Goal: Task Accomplishment & Management: Use online tool/utility

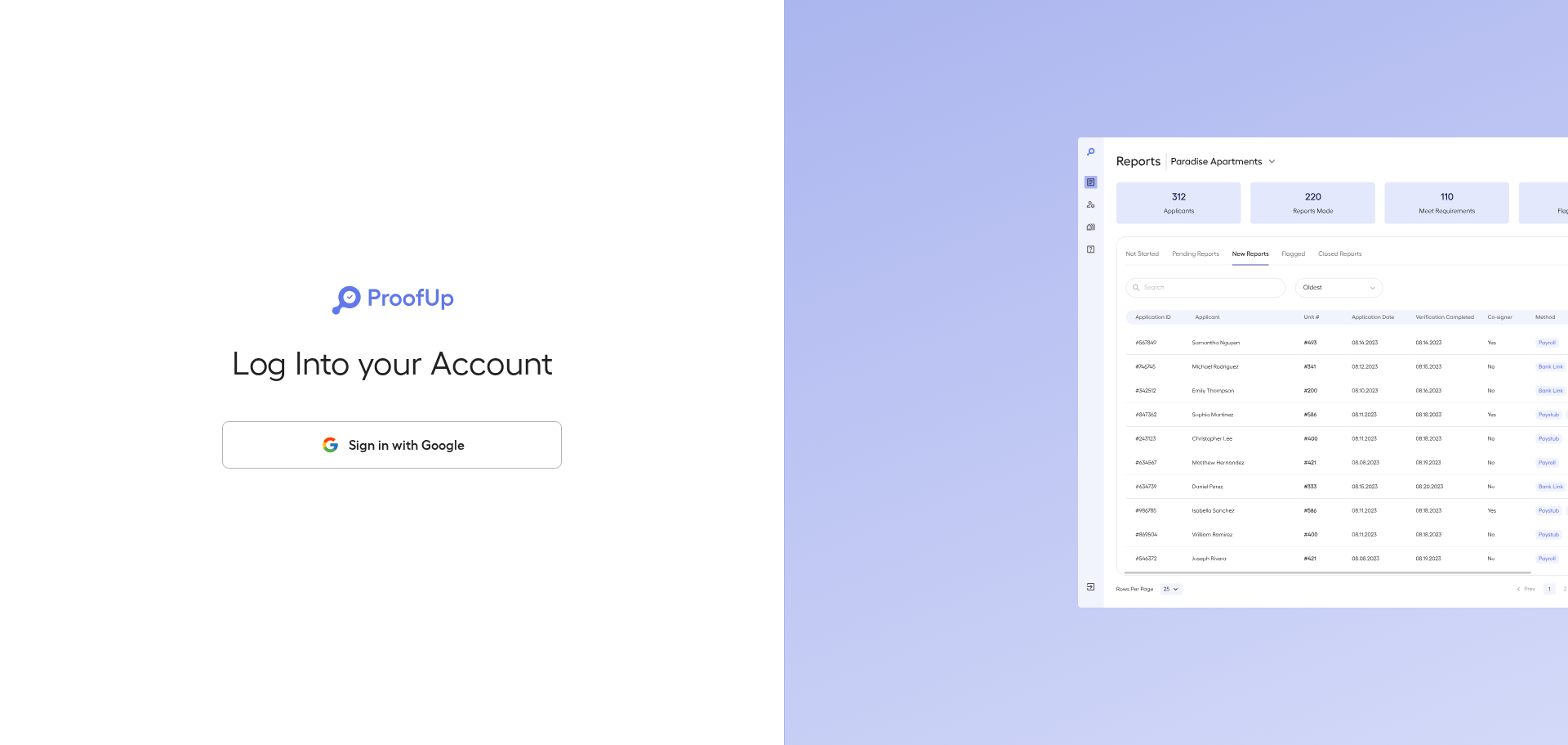
click at [376, 461] on button "Sign in with Google" at bounding box center [392, 444] width 340 height 47
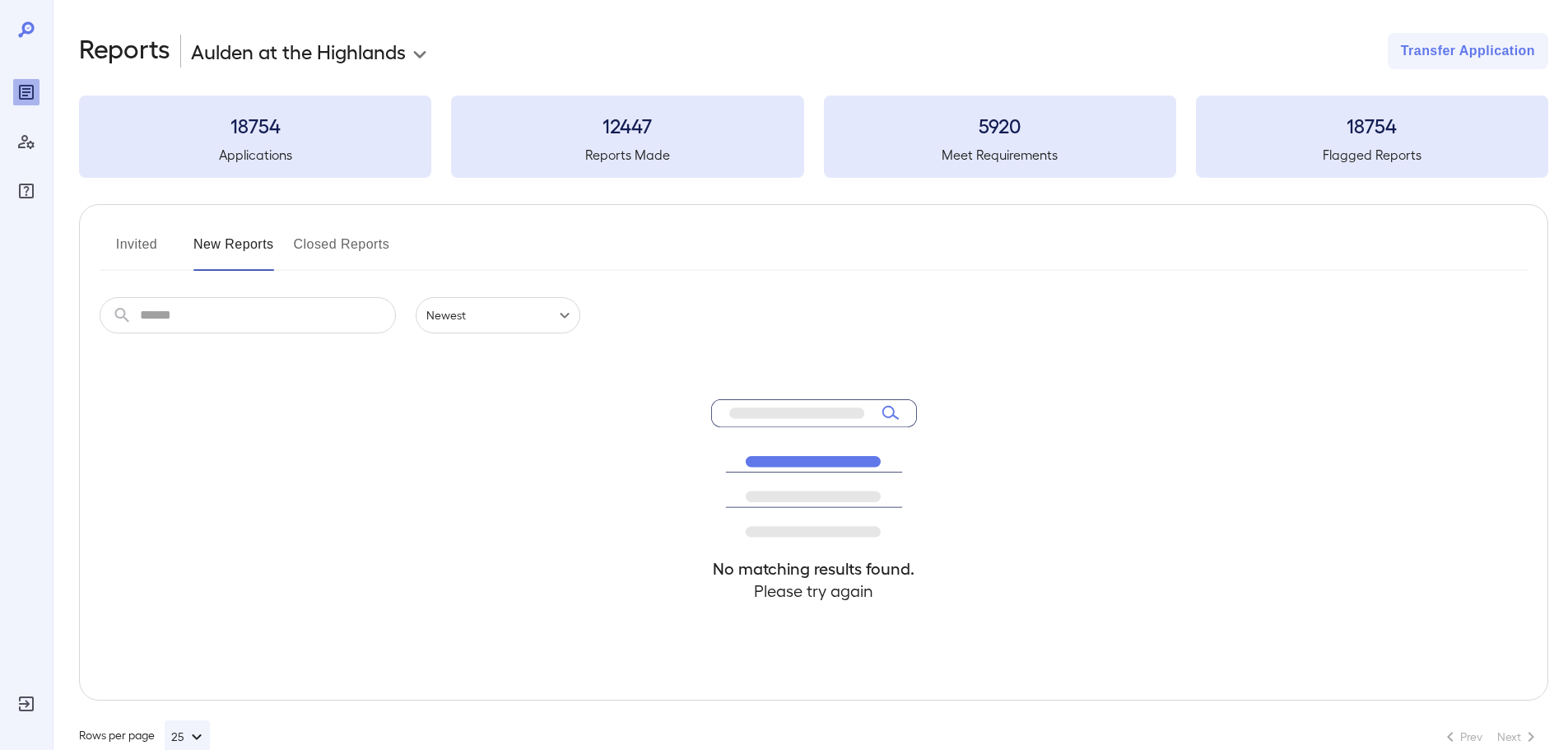
click at [161, 242] on button "Invited" at bounding box center [136, 250] width 74 height 40
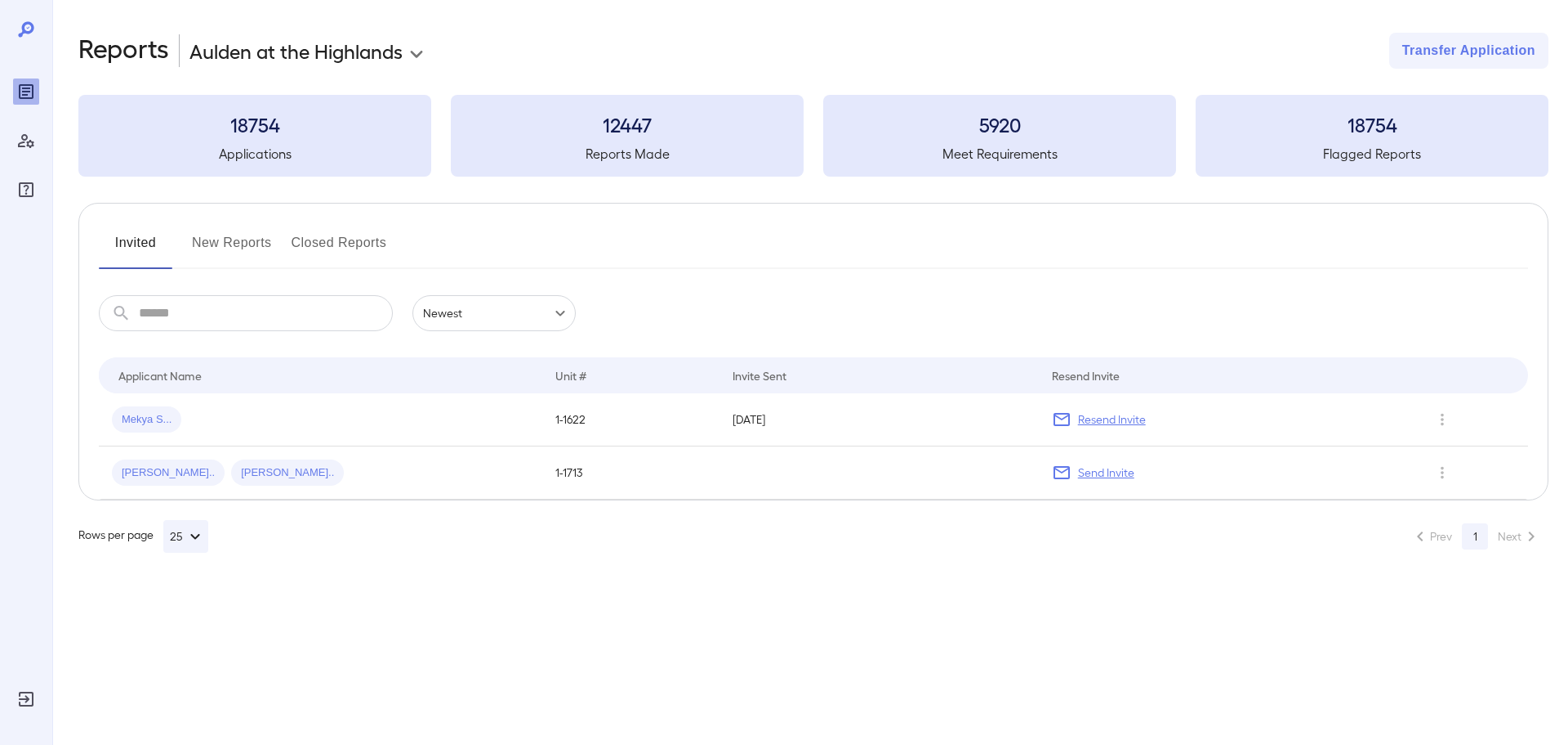
click at [203, 248] on button "New Reports" at bounding box center [231, 249] width 80 height 39
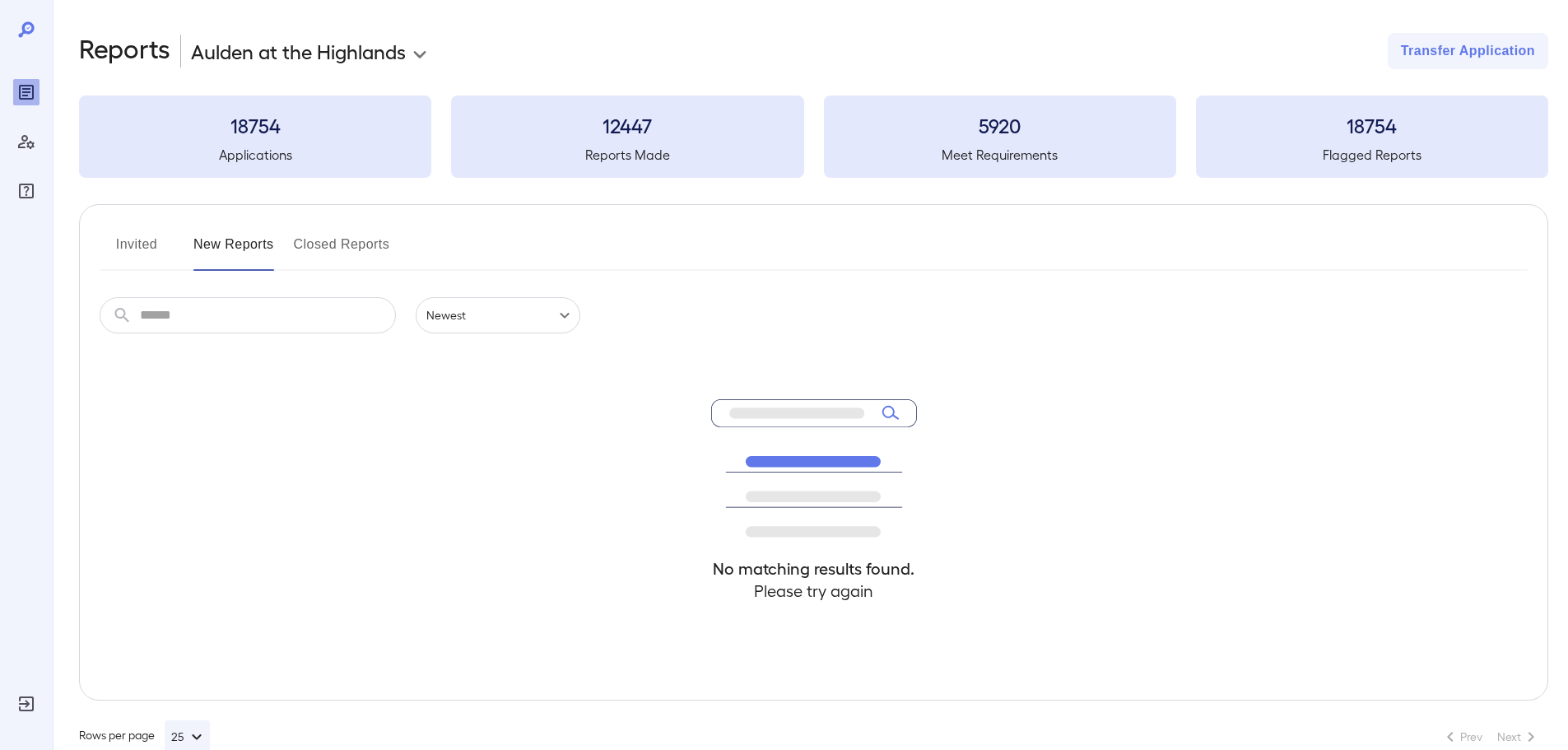
click at [135, 233] on button "Invited" at bounding box center [136, 250] width 74 height 40
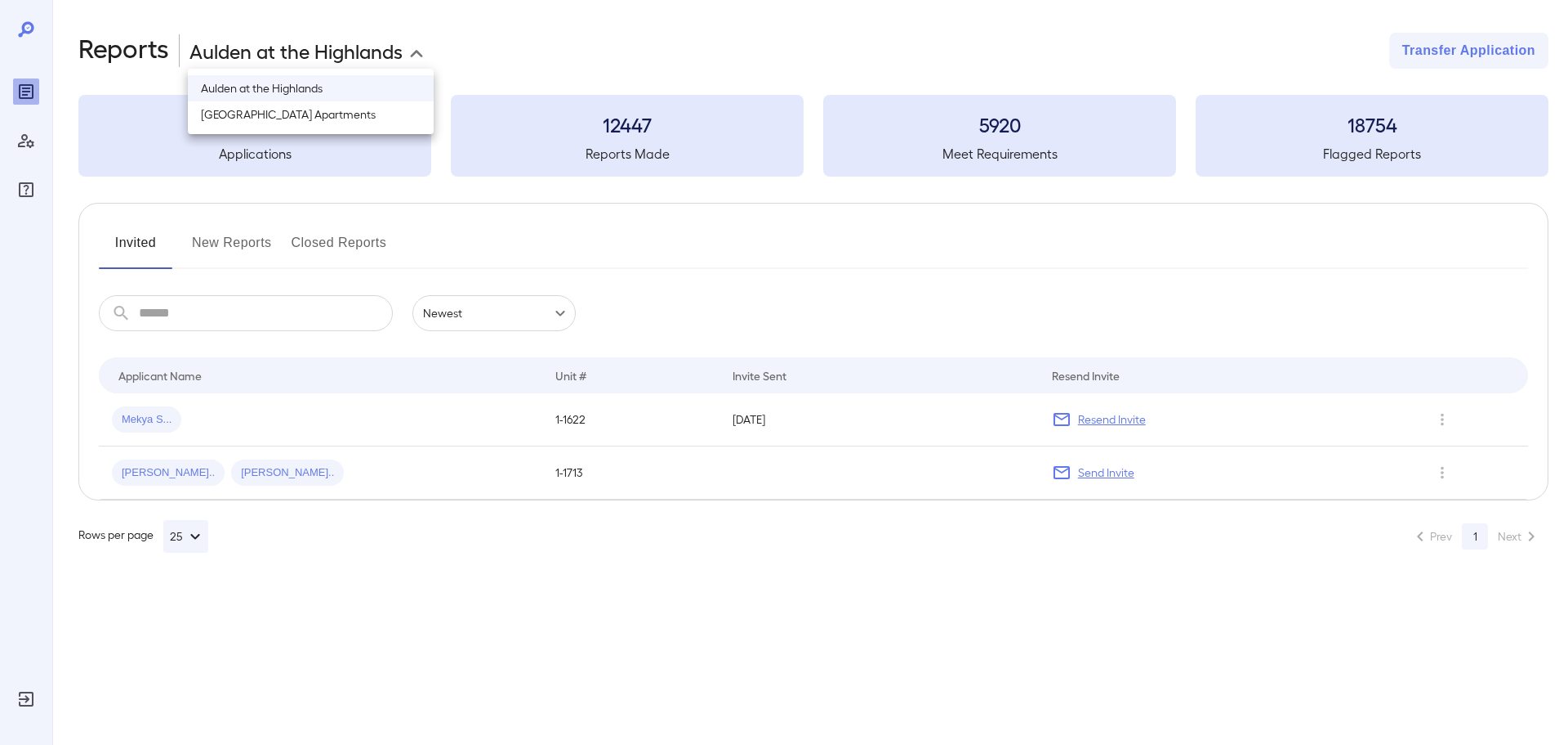
click at [297, 46] on body "**********" at bounding box center [784, 372] width 1568 height 745
click at [279, 112] on li "Forest Hills Apartments" at bounding box center [311, 114] width 246 height 26
type input "**********"
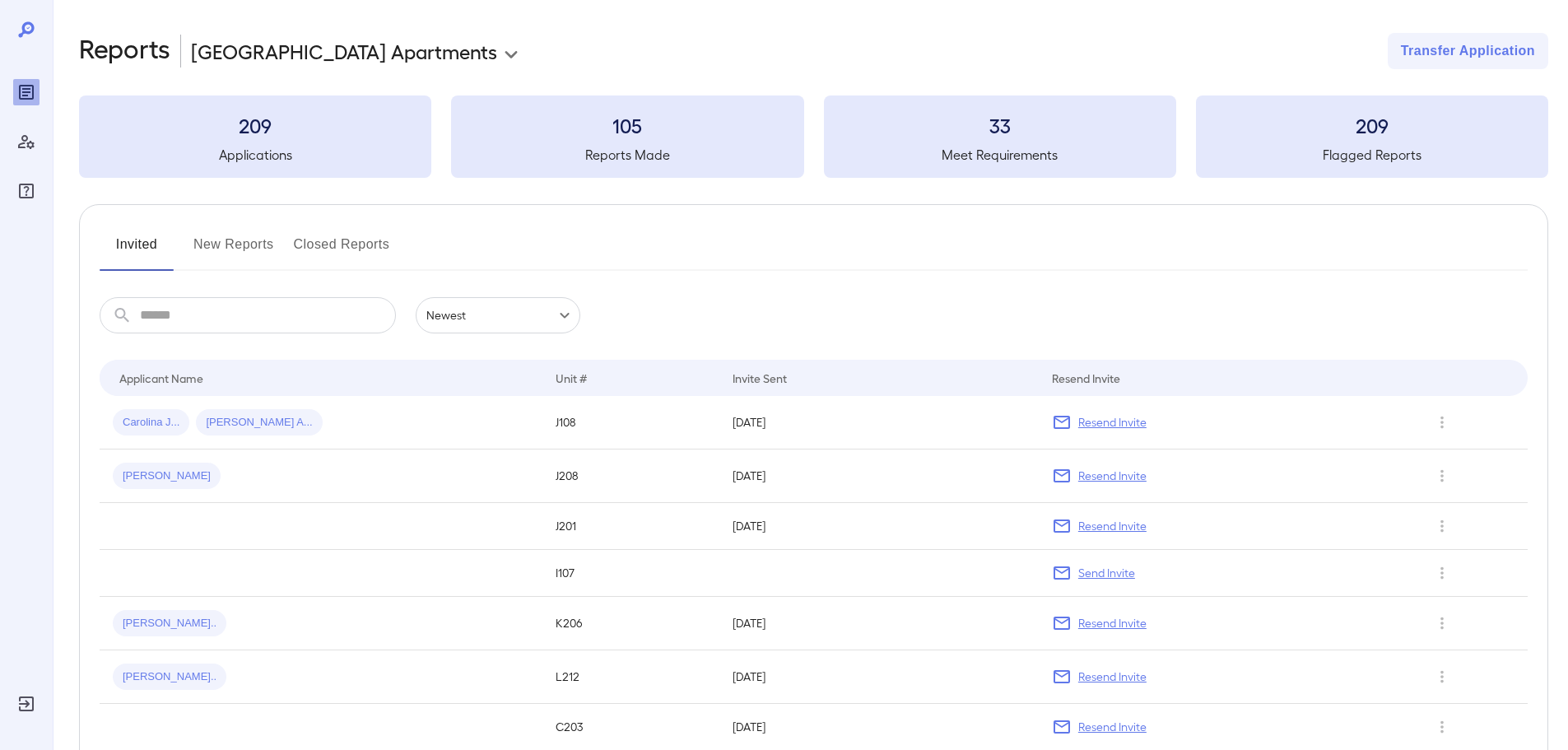
click at [152, 253] on button "Invited" at bounding box center [136, 250] width 74 height 40
click at [314, 412] on div "Carolina J... Nixon A..." at bounding box center [321, 421] width 417 height 26
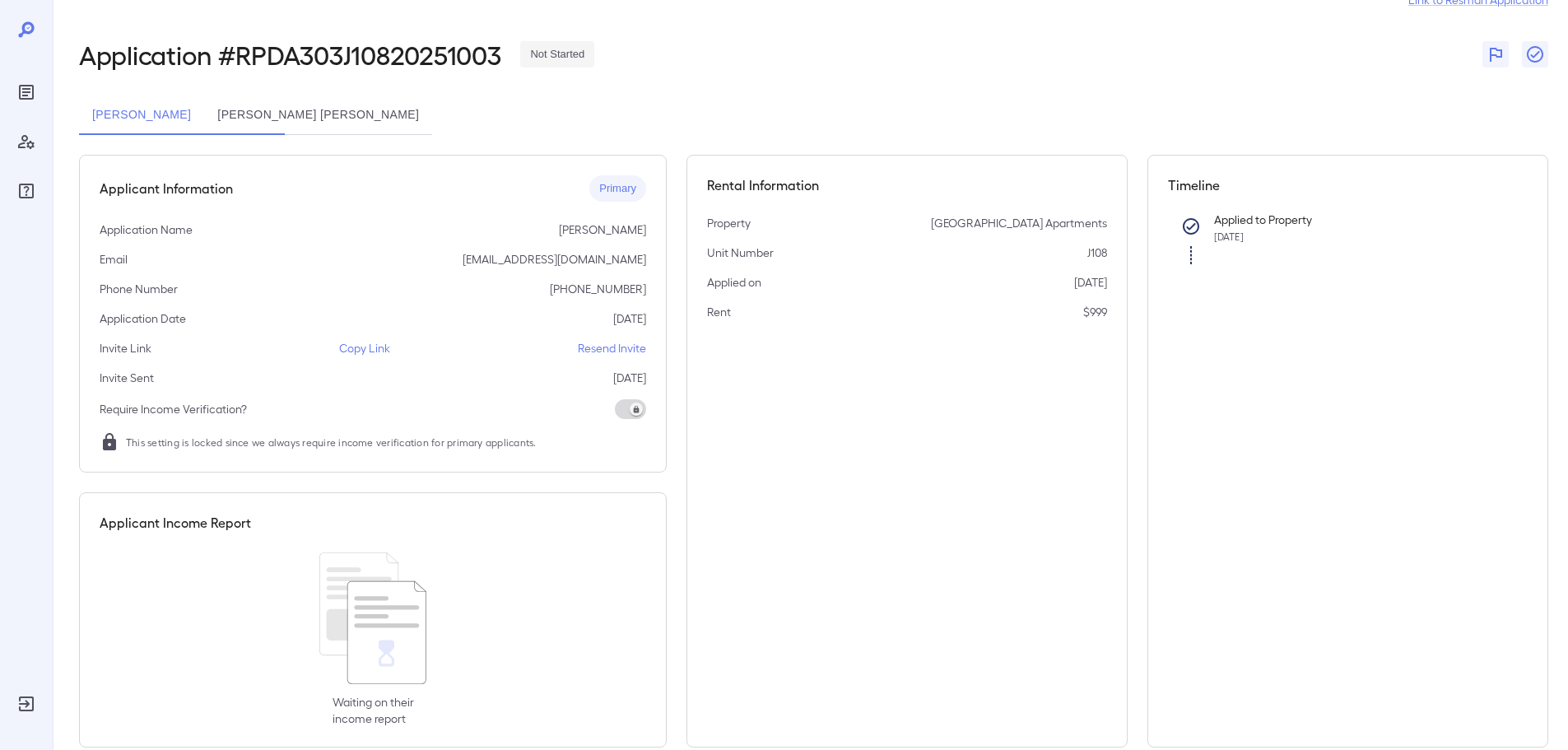
scroll to position [83, 0]
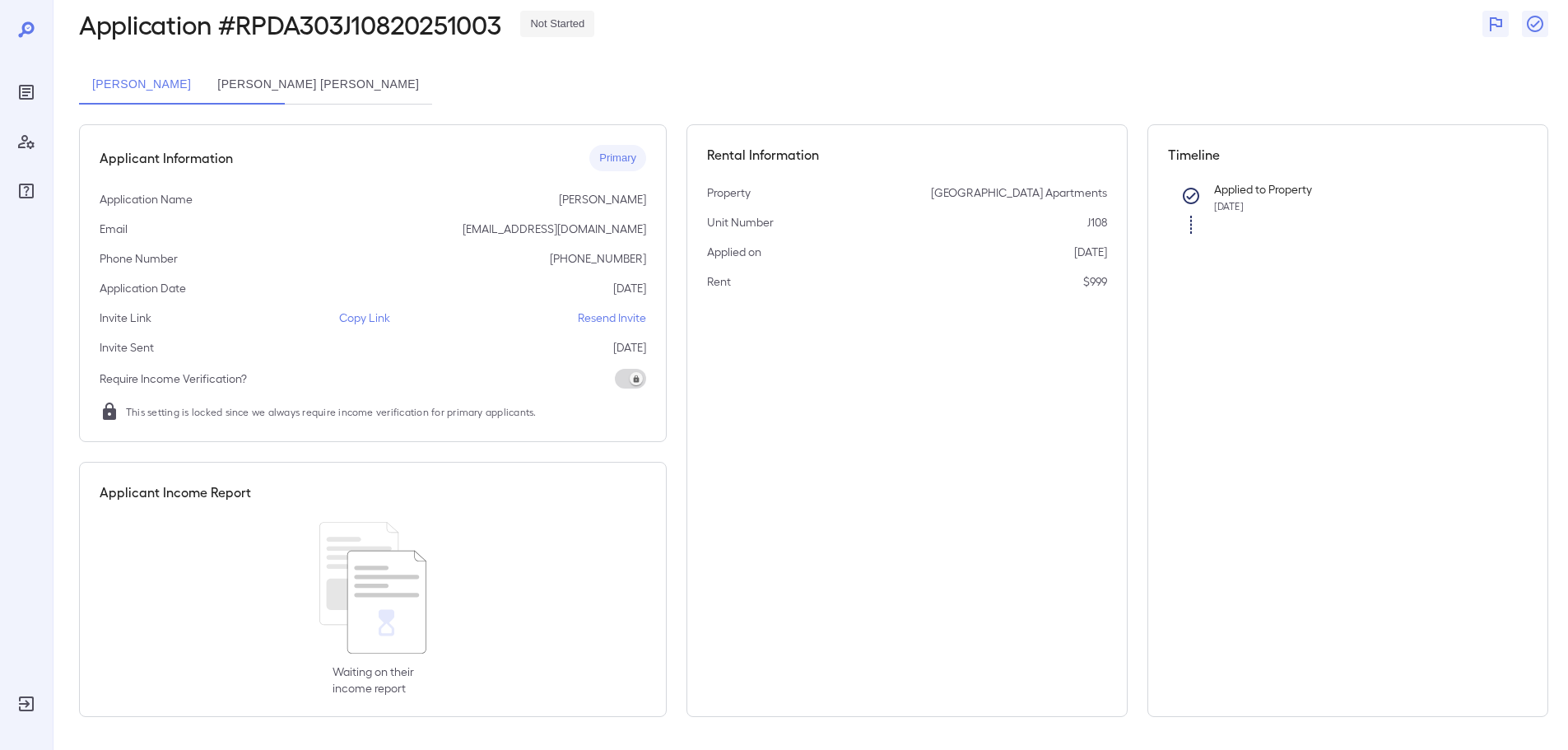
click at [374, 317] on p "Copy Link" at bounding box center [364, 317] width 51 height 16
click at [355, 80] on button "Nixon Abel Buitrago" at bounding box center [318, 84] width 228 height 40
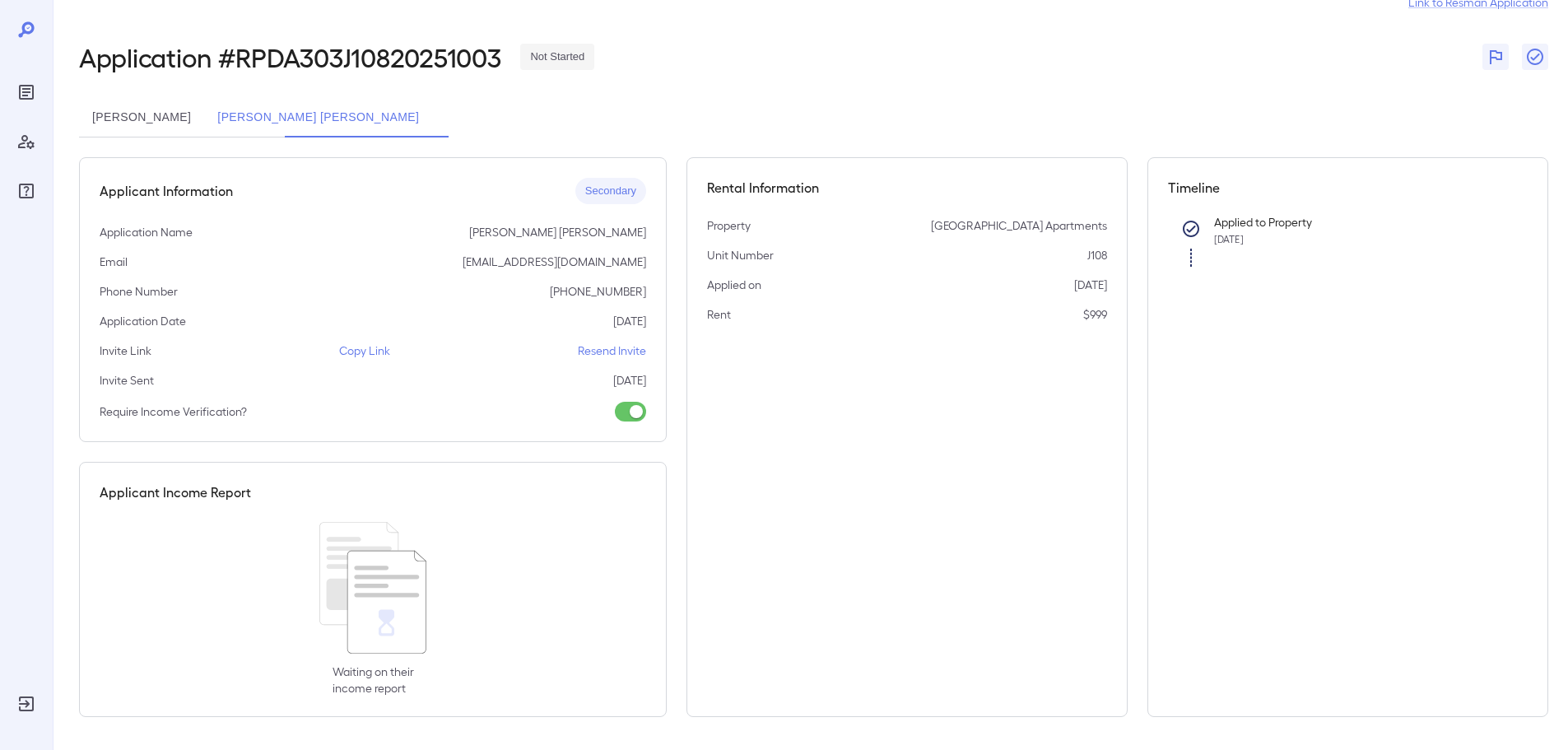
click at [196, 124] on button "Carolina Jacqueline Mora" at bounding box center [141, 117] width 125 height 40
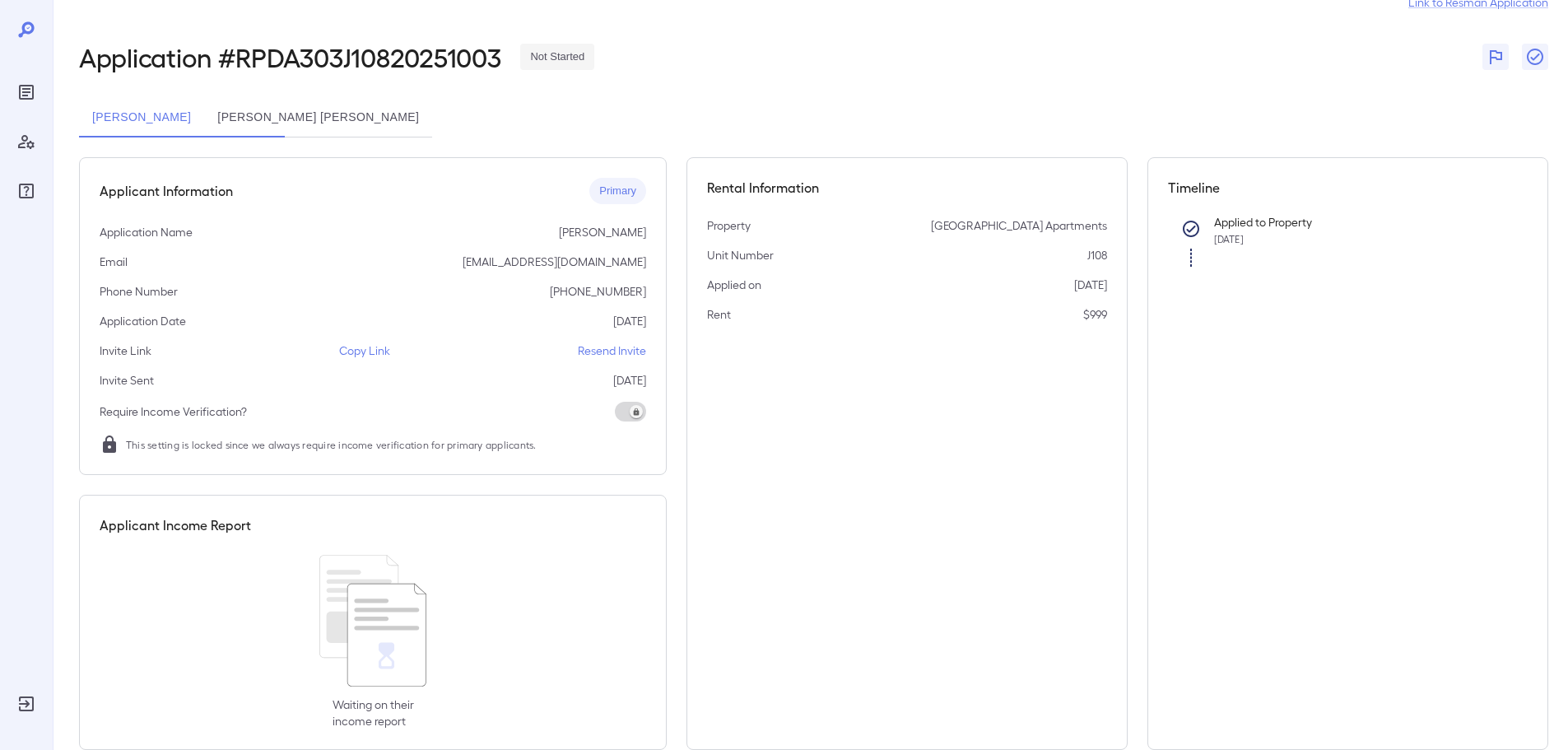
click at [32, 26] on icon at bounding box center [26, 29] width 15 height 15
